Goal: Contribute content

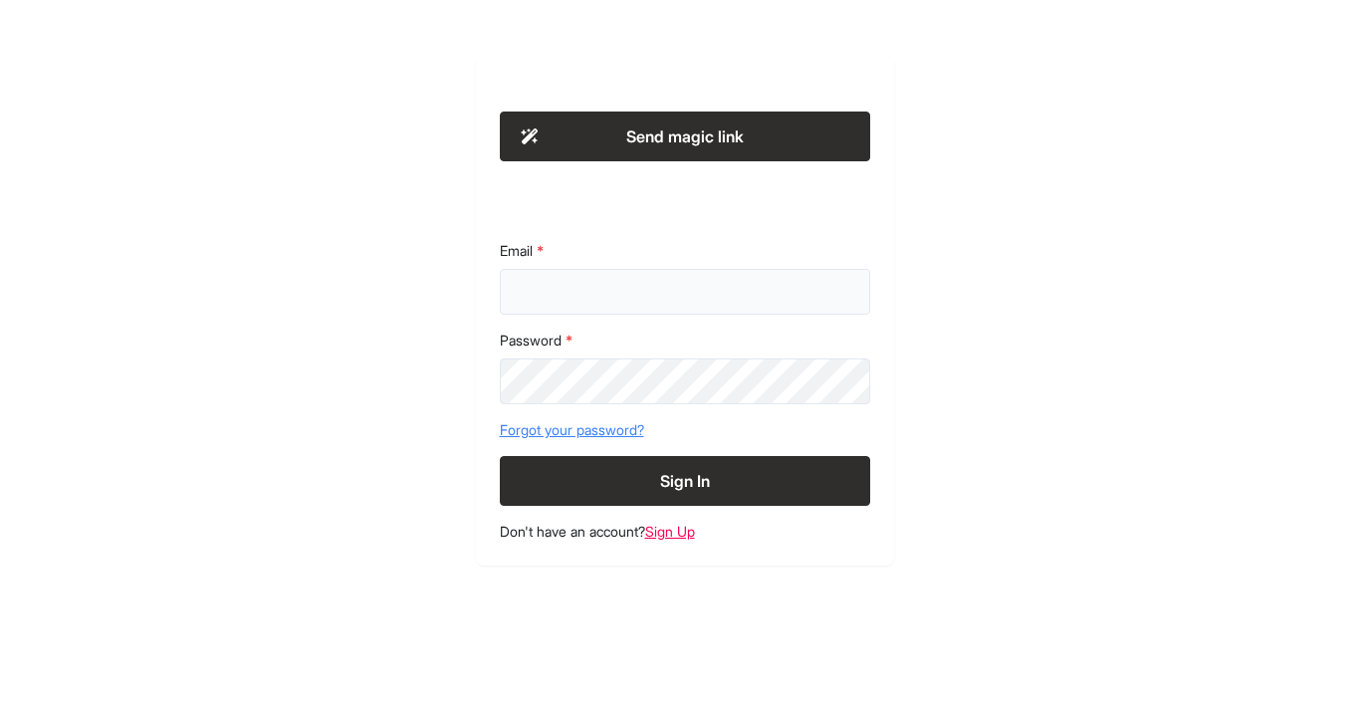
type input "**********"
click at [663, 467] on button "Sign In" at bounding box center [685, 481] width 370 height 50
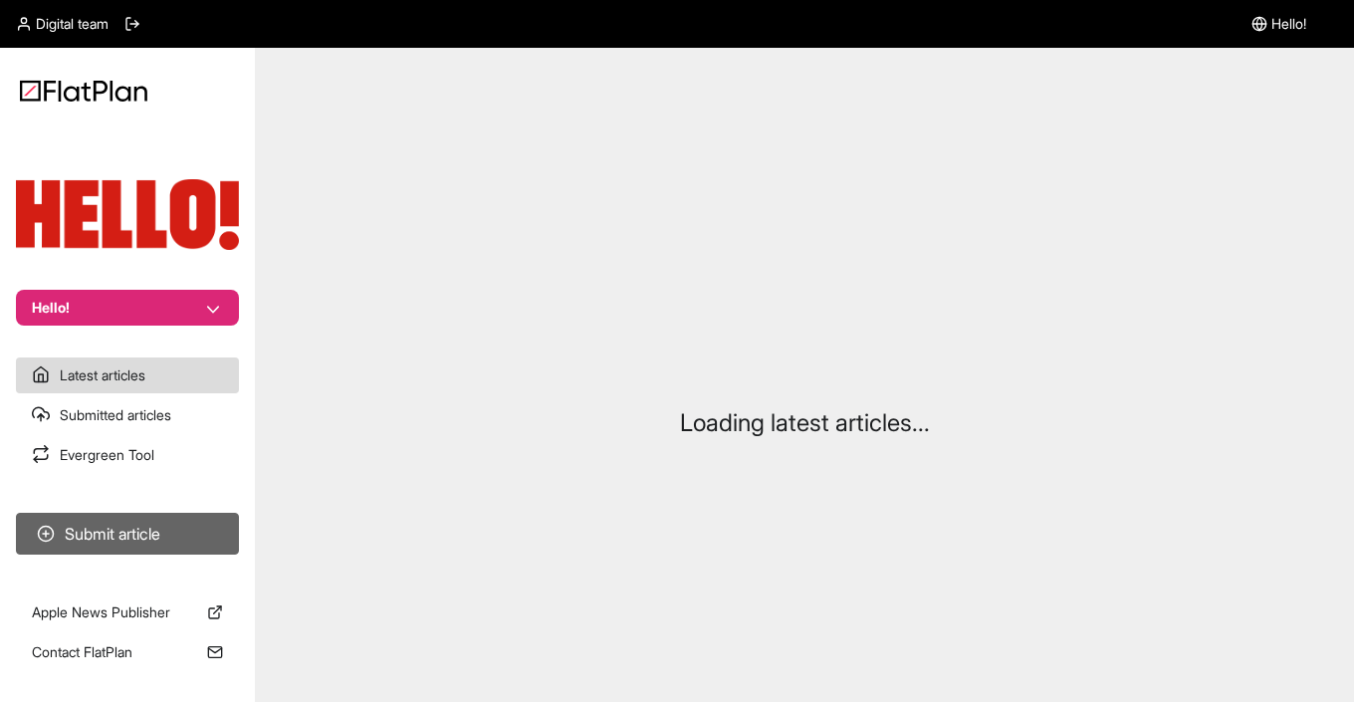
click at [134, 528] on button "Submit article" at bounding box center [127, 534] width 223 height 42
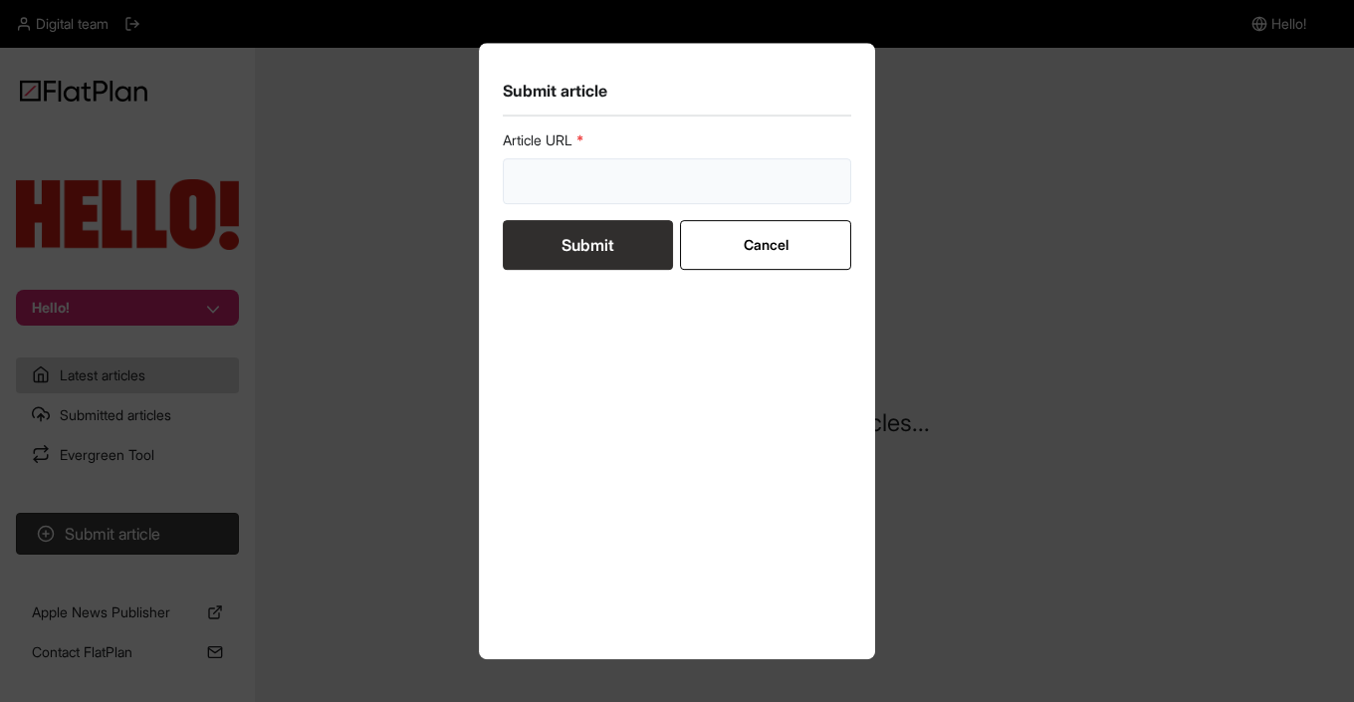
click at [598, 169] on input "url" at bounding box center [677, 181] width 349 height 46
paste input "[URL][DOMAIN_NAME][PERSON_NAME][PERSON_NAME]"
type input "[URL][DOMAIN_NAME][PERSON_NAME][PERSON_NAME]"
click at [583, 247] on button "Submit" at bounding box center [588, 245] width 170 height 50
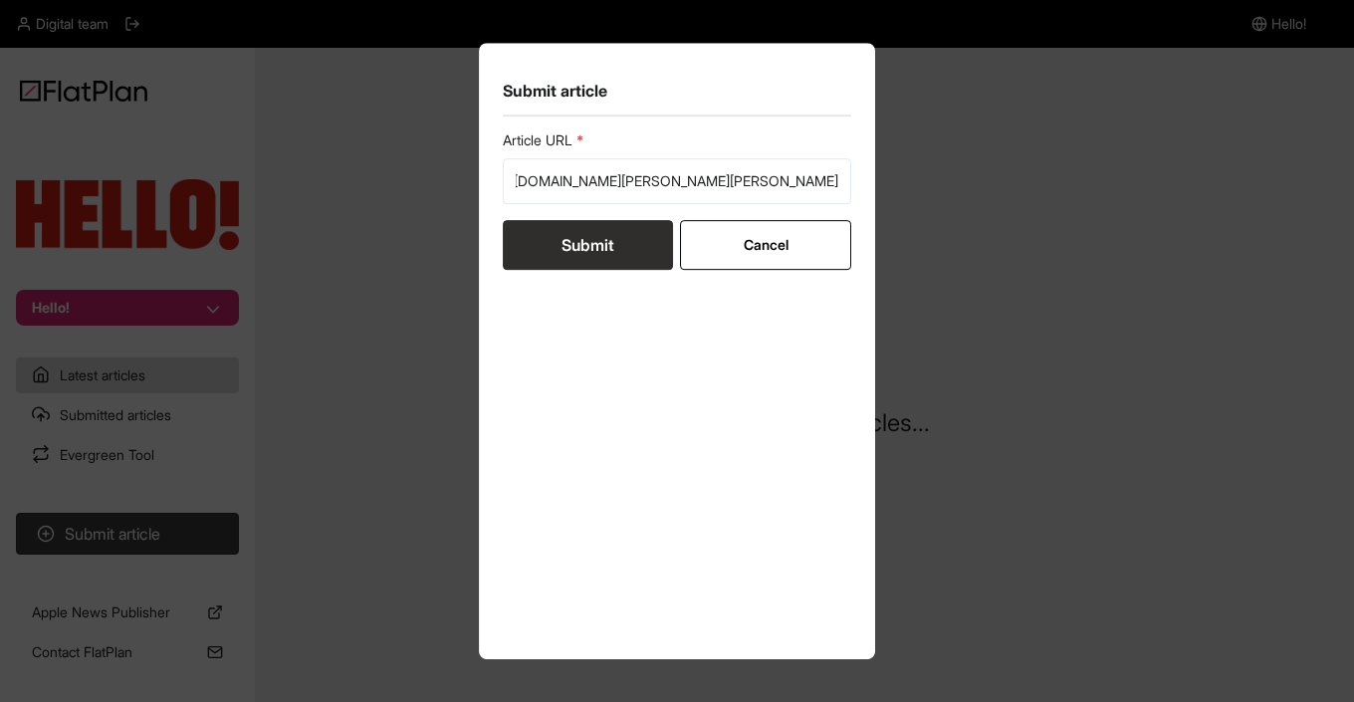
scroll to position [0, 0]
